Goal: Information Seeking & Learning: Learn about a topic

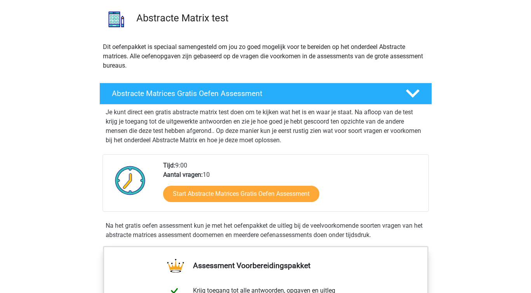
scroll to position [56, 0]
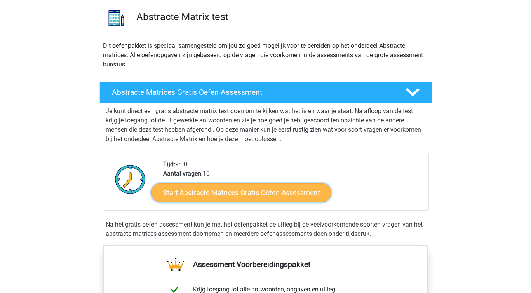
click at [196, 194] on link "Start Abstracte Matrices Gratis Oefen Assessment" at bounding box center [242, 192] width 180 height 19
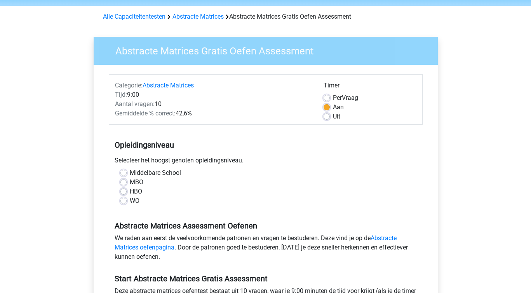
scroll to position [27, 0]
click at [130, 191] on label "HBO" at bounding box center [136, 191] width 12 height 9
click at [126, 191] on input "HBO" at bounding box center [124, 191] width 6 height 8
radio input "true"
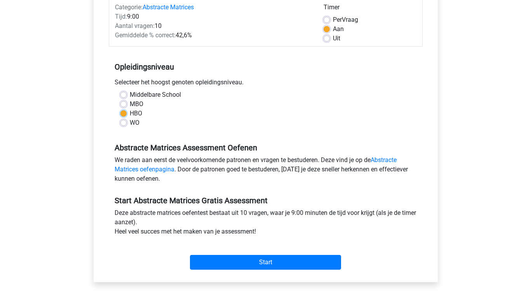
scroll to position [106, 0]
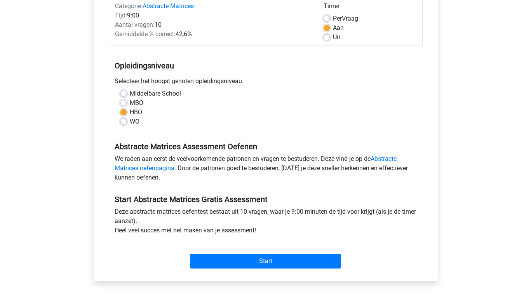
click at [333, 39] on label "Uit" at bounding box center [336, 37] width 7 height 9
click at [325, 39] on input "Uit" at bounding box center [327, 37] width 6 height 8
radio input "true"
click at [333, 28] on label "Aan" at bounding box center [338, 27] width 11 height 9
click at [327, 28] on input "Aan" at bounding box center [327, 27] width 6 height 8
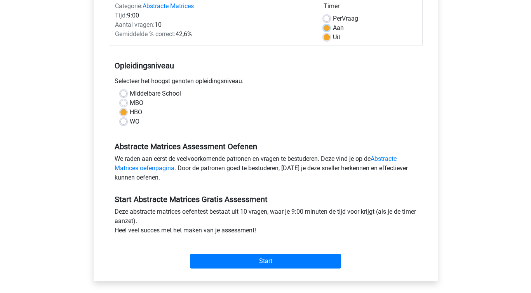
radio input "true"
click at [333, 38] on label "Uit" at bounding box center [336, 37] width 7 height 9
click at [329, 38] on input "Uit" at bounding box center [327, 37] width 6 height 8
radio input "true"
click at [333, 30] on label "Aan" at bounding box center [338, 27] width 11 height 9
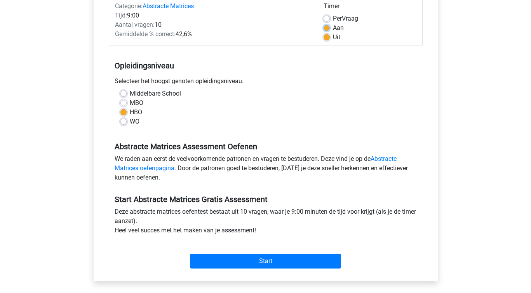
click at [327, 30] on input "Aan" at bounding box center [327, 27] width 6 height 8
radio input "true"
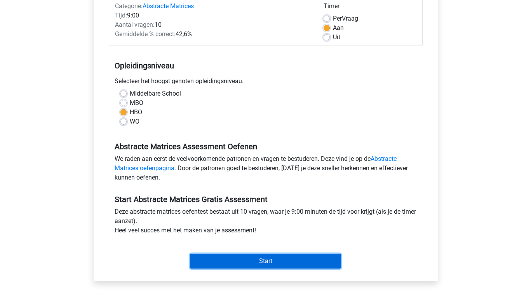
click at [285, 263] on input "Start" at bounding box center [265, 261] width 151 height 15
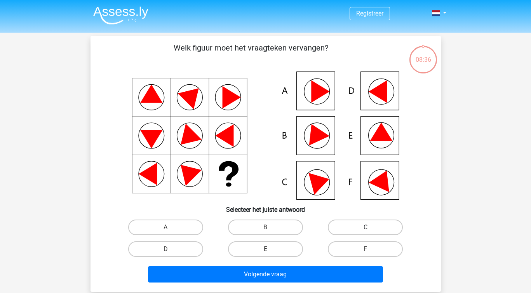
click at [344, 227] on label "C" at bounding box center [365, 228] width 75 height 16
click at [366, 227] on input "C" at bounding box center [368, 229] width 5 height 5
radio input "true"
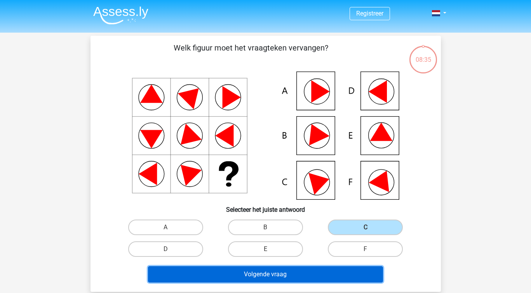
click at [314, 272] on button "Volgende vraag" at bounding box center [265, 274] width 235 height 16
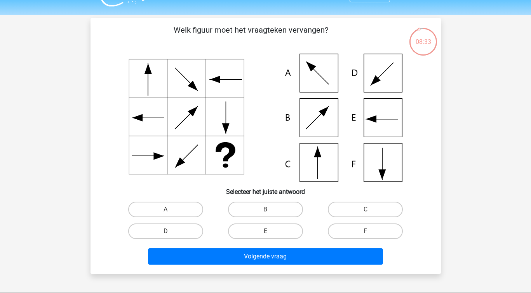
scroll to position [17, 0]
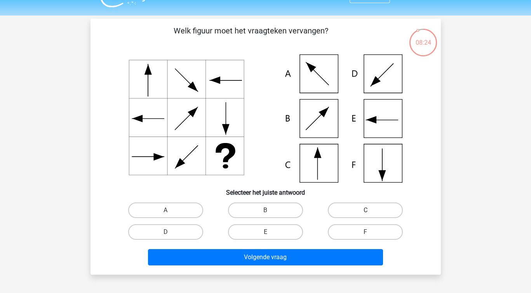
click at [379, 209] on label "C" at bounding box center [365, 211] width 75 height 16
click at [371, 210] on input "C" at bounding box center [368, 212] width 5 height 5
radio input "true"
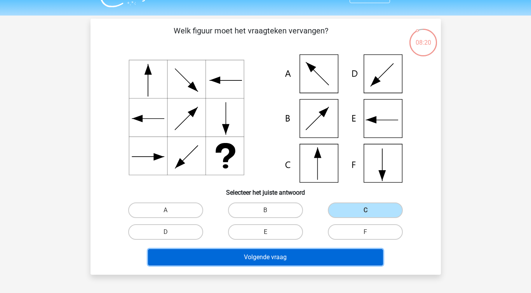
click at [234, 257] on button "Volgende vraag" at bounding box center [265, 257] width 235 height 16
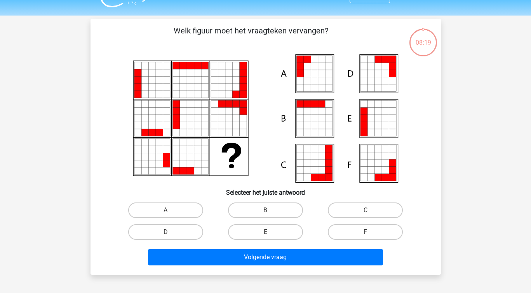
scroll to position [36, 0]
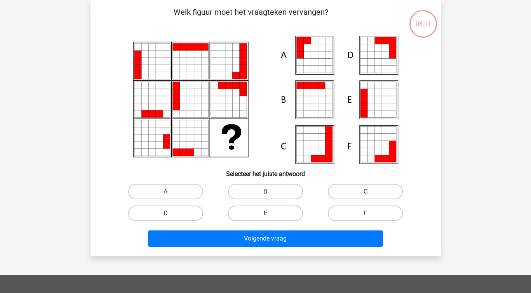
click at [315, 62] on icon at bounding box center [314, 62] width 7 height 7
click at [180, 191] on label "A" at bounding box center [165, 192] width 75 height 16
click at [171, 192] on input "A" at bounding box center [168, 194] width 5 height 5
radio input "true"
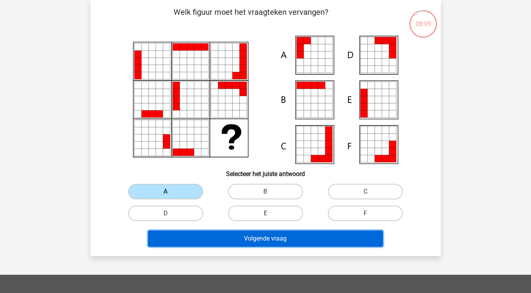
click at [208, 235] on button "Volgende vraag" at bounding box center [265, 239] width 235 height 16
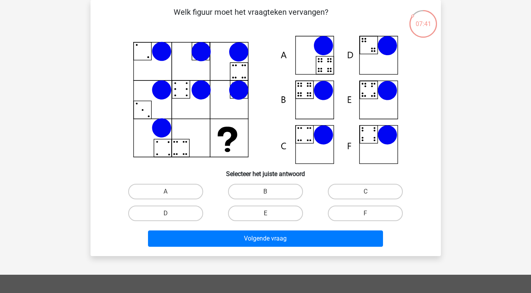
click at [321, 98] on icon at bounding box center [324, 91] width 20 height 20
click at [269, 189] on label "B" at bounding box center [265, 192] width 75 height 16
click at [269, 192] on input "B" at bounding box center [268, 194] width 5 height 5
radio input "true"
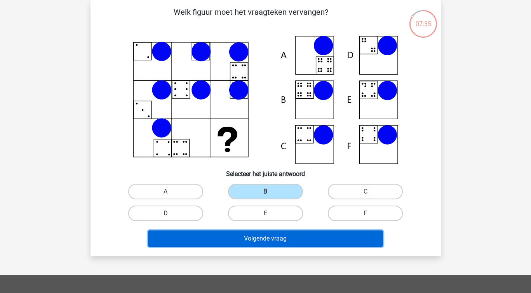
click at [272, 237] on button "Volgende vraag" at bounding box center [265, 239] width 235 height 16
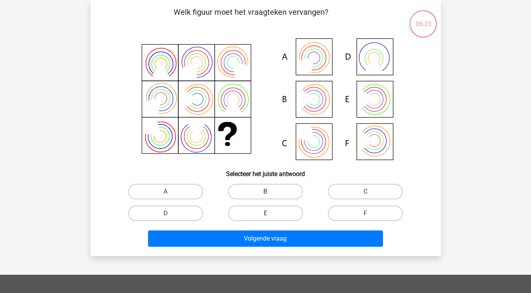
click at [276, 189] on label "B" at bounding box center [265, 192] width 75 height 16
click at [271, 192] on input "B" at bounding box center [268, 194] width 5 height 5
radio input "true"
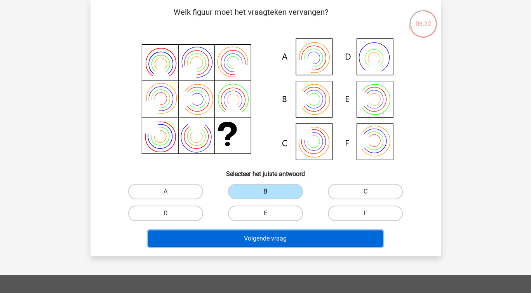
click at [279, 243] on button "Volgende vraag" at bounding box center [265, 239] width 235 height 16
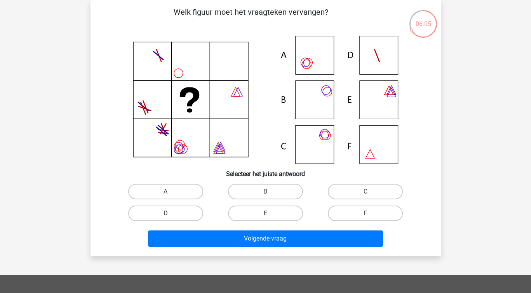
click at [312, 100] on icon at bounding box center [265, 100] width 313 height 128
click at [268, 191] on label "B" at bounding box center [265, 192] width 75 height 16
click at [268, 192] on input "B" at bounding box center [268, 194] width 5 height 5
radio input "true"
click at [336, 190] on label "C" at bounding box center [365, 192] width 75 height 16
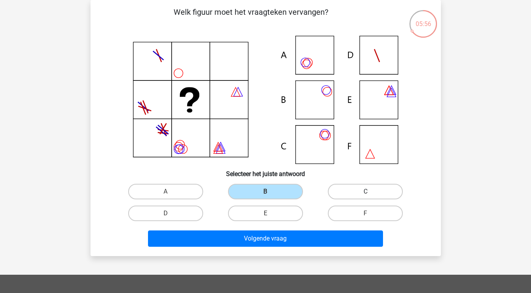
click at [366, 192] on input "C" at bounding box center [368, 194] width 5 height 5
radio input "true"
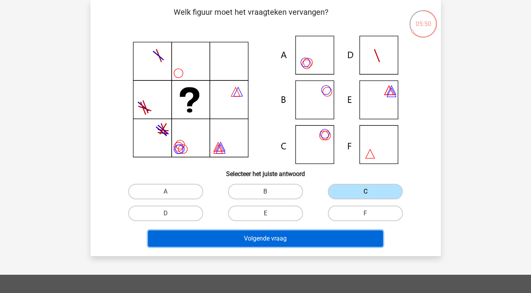
click at [292, 242] on button "Volgende vraag" at bounding box center [265, 239] width 235 height 16
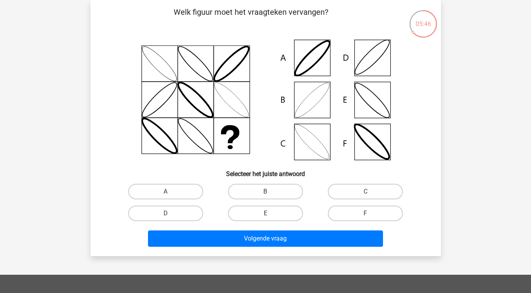
click at [269, 193] on input "B" at bounding box center [268, 194] width 5 height 5
radio input "true"
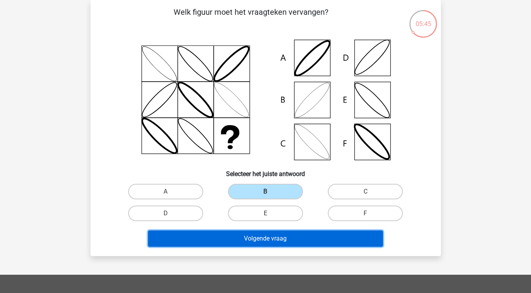
click at [268, 238] on button "Volgende vraag" at bounding box center [265, 239] width 235 height 16
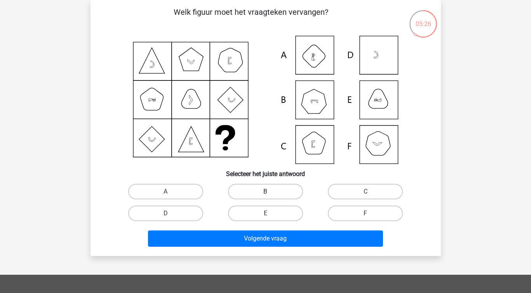
click at [261, 193] on label "B" at bounding box center [265, 192] width 75 height 16
click at [266, 193] on input "B" at bounding box center [268, 194] width 5 height 5
radio input "true"
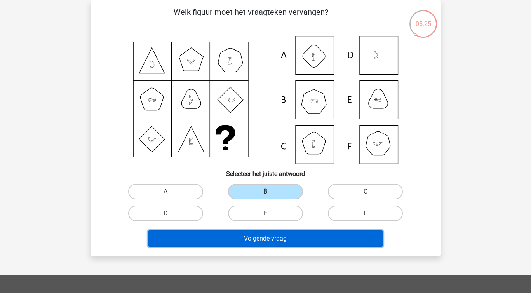
click at [266, 243] on button "Volgende vraag" at bounding box center [265, 239] width 235 height 16
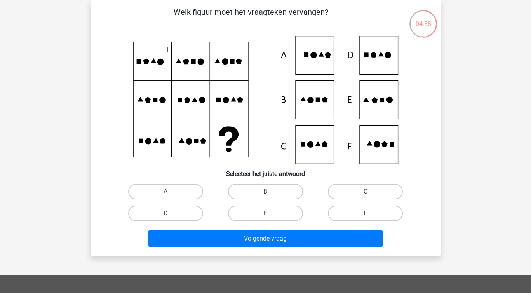
click at [246, 209] on label "E" at bounding box center [265, 214] width 75 height 16
click at [266, 213] on input "E" at bounding box center [268, 215] width 5 height 5
radio input "true"
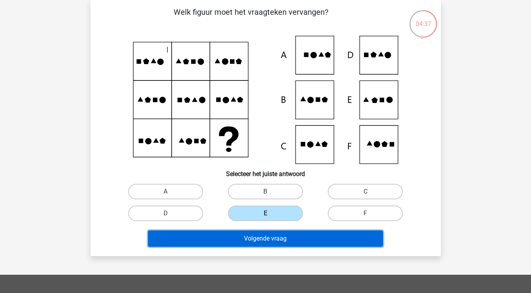
click at [255, 238] on button "Volgende vraag" at bounding box center [265, 239] width 235 height 16
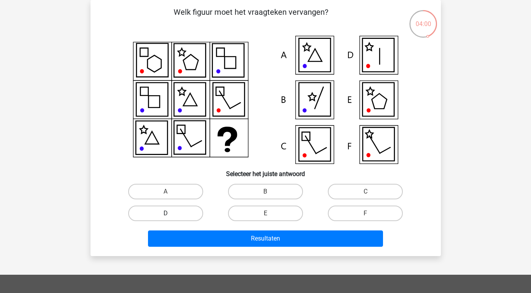
click at [177, 212] on label "D" at bounding box center [165, 214] width 75 height 16
click at [171, 213] on input "D" at bounding box center [168, 215] width 5 height 5
radio input "true"
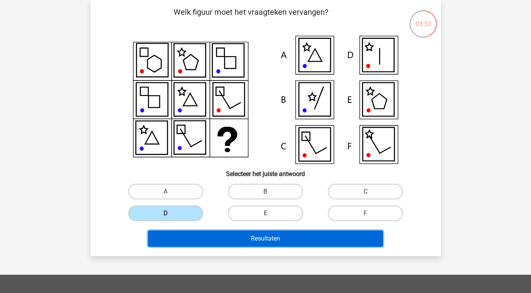
click at [307, 240] on button "Resultaten" at bounding box center [265, 239] width 235 height 16
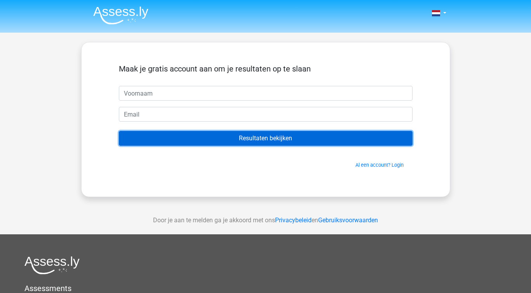
click at [339, 137] on input "Resultaten bekijken" at bounding box center [266, 138] width 294 height 15
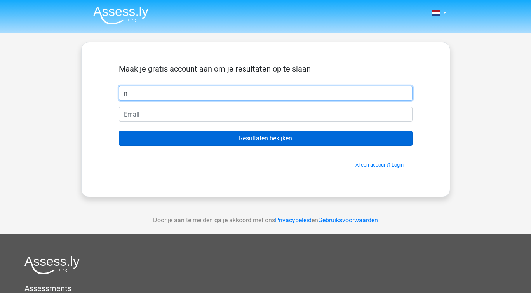
type input "n"
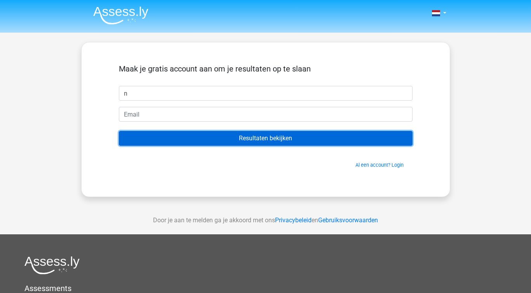
click at [294, 142] on input "Resultaten bekijken" at bounding box center [266, 138] width 294 height 15
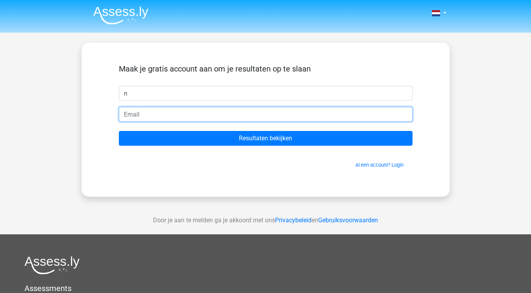
click at [315, 119] on input "email" at bounding box center [266, 114] width 294 height 15
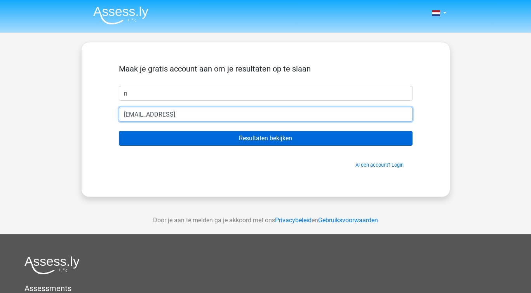
type input "[EMAIL_ADDRESS]"
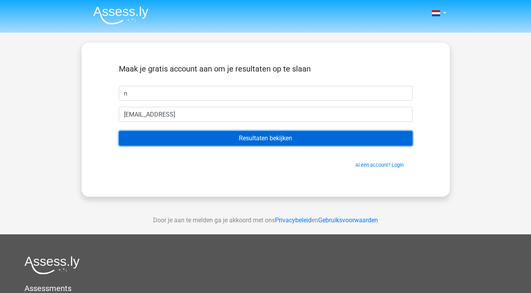
click at [313, 131] on input "Resultaten bekijken" at bounding box center [266, 138] width 294 height 15
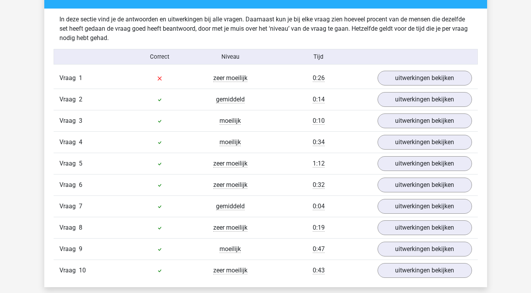
scroll to position [606, 0]
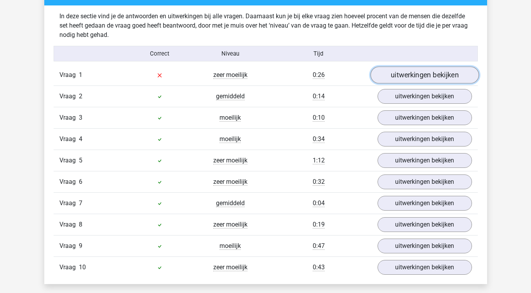
click at [417, 72] on link "uitwerkingen bekijken" at bounding box center [424, 75] width 108 height 17
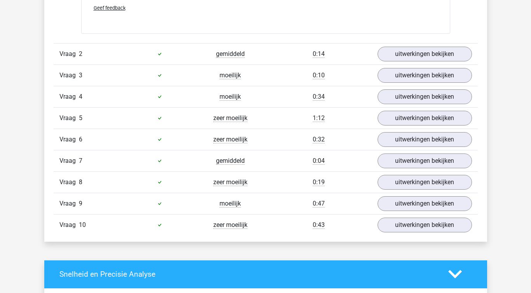
scroll to position [1161, 0]
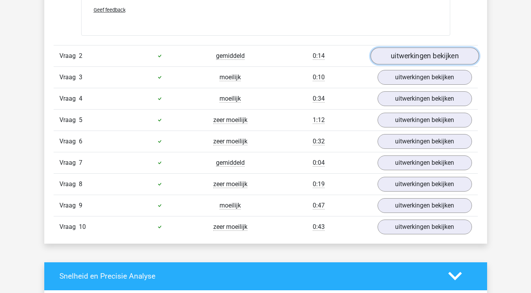
click at [388, 56] on link "uitwerkingen bekijken" at bounding box center [424, 55] width 108 height 17
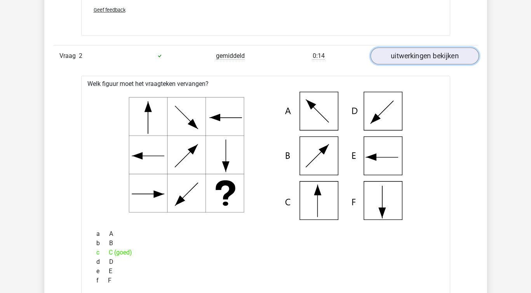
click at [388, 56] on link "uitwerkingen bekijken" at bounding box center [424, 55] width 108 height 17
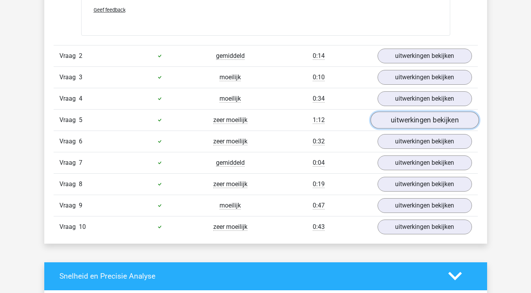
click at [397, 121] on link "uitwerkingen bekijken" at bounding box center [424, 120] width 108 height 17
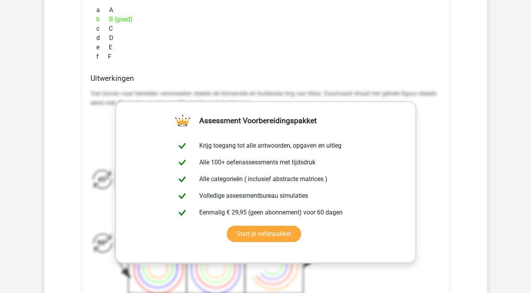
scroll to position [1445, 0]
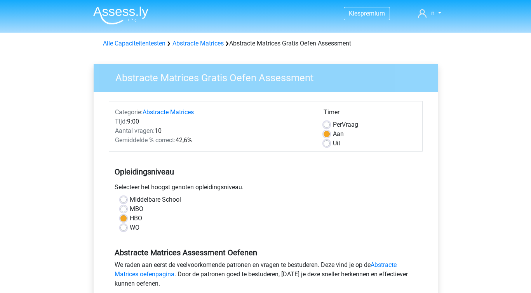
scroll to position [106, 0]
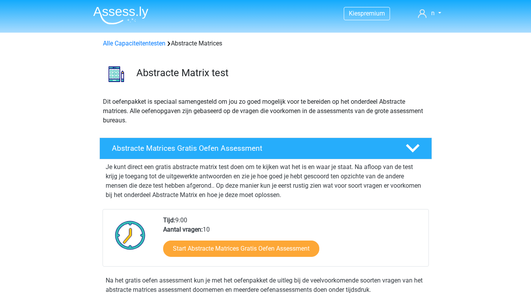
scroll to position [56, 0]
